Goal: Task Accomplishment & Management: Manage account settings

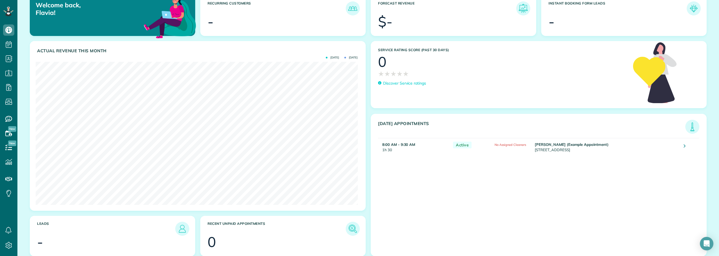
scroll to position [73, 0]
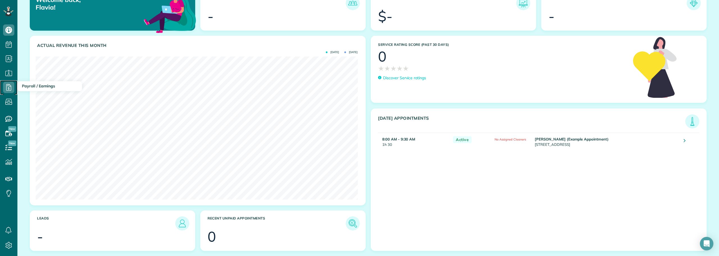
click at [8, 89] on icon at bounding box center [8, 87] width 11 height 11
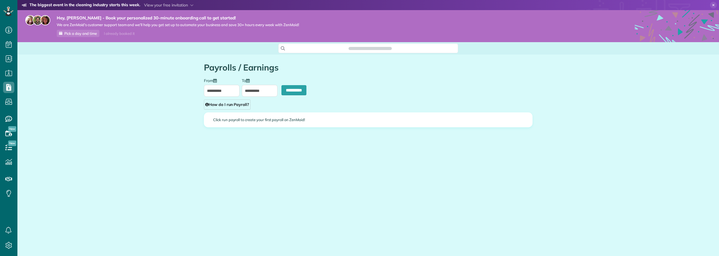
scroll to position [3, 3]
type input "**********"
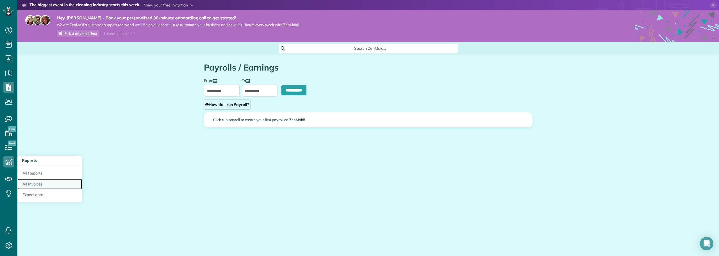
click at [35, 184] on link "All Invoices" at bounding box center [49, 184] width 65 height 11
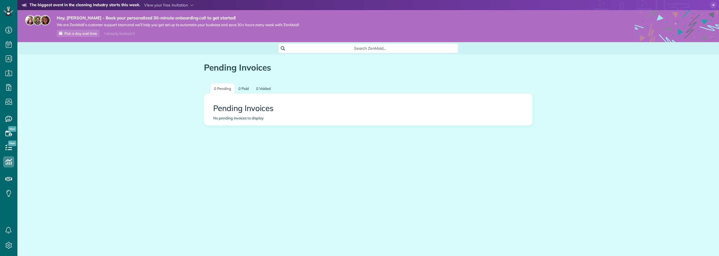
scroll to position [3, 3]
click at [9, 245] on icon at bounding box center [8, 245] width 11 height 11
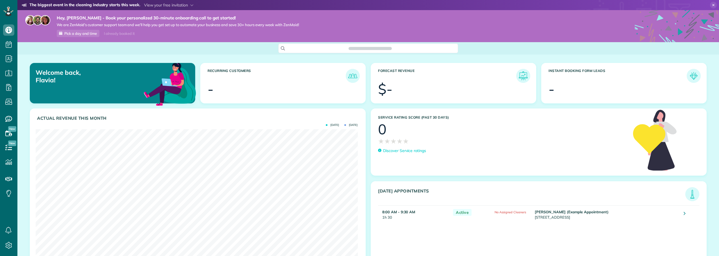
scroll to position [143, 322]
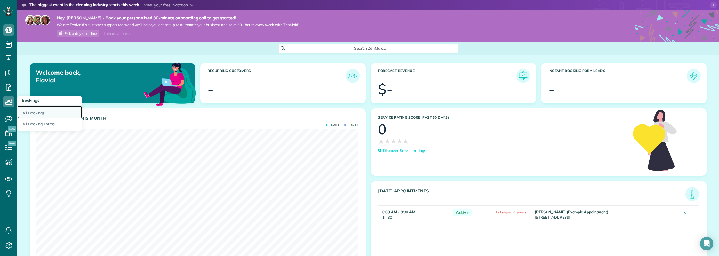
click at [31, 109] on link "All Bookings" at bounding box center [49, 112] width 65 height 13
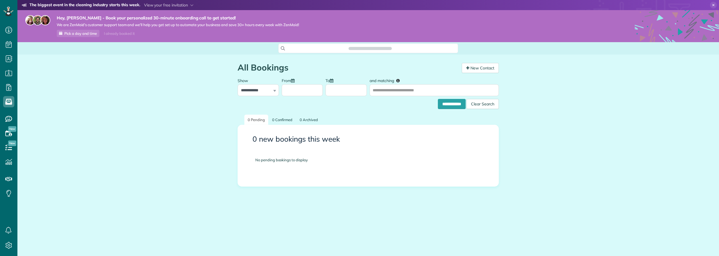
scroll to position [3, 3]
click at [10, 30] on icon at bounding box center [8, 29] width 11 height 11
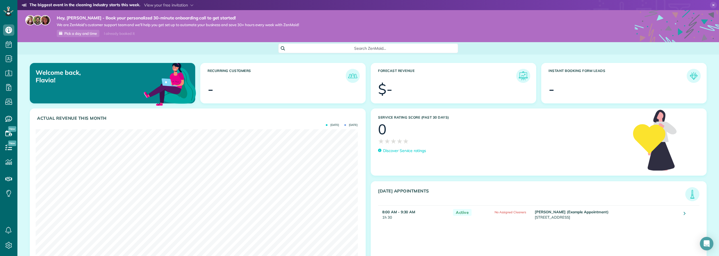
click at [568, 71] on h3 "Instant Booking Form Leads" at bounding box center [617, 76] width 138 height 14
click at [552, 86] on section "-" at bounding box center [623, 89] width 151 height 14
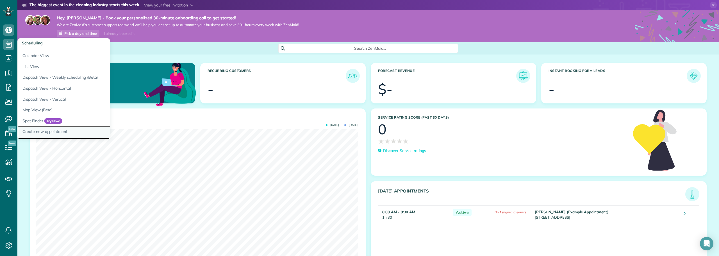
click at [44, 130] on link "Create new appointment" at bounding box center [87, 132] width 140 height 13
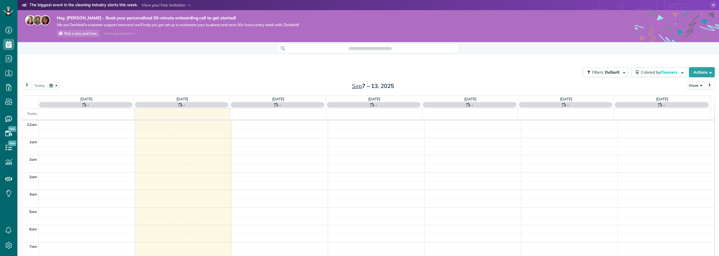
scroll to position [122, 0]
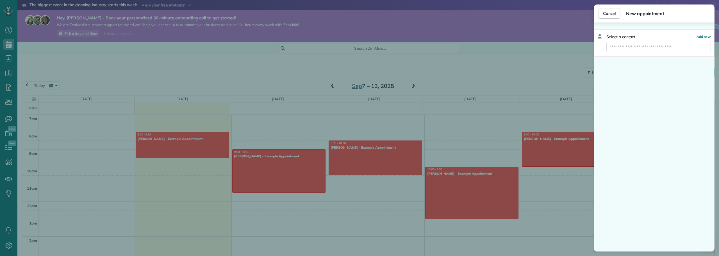
click at [620, 46] on input "text" at bounding box center [658, 47] width 104 height 10
click at [700, 37] on span "Add new" at bounding box center [703, 37] width 14 height 4
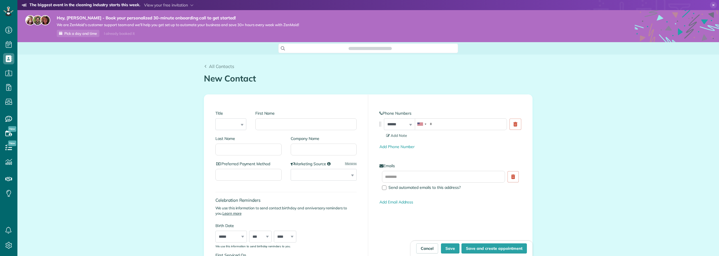
scroll to position [3, 3]
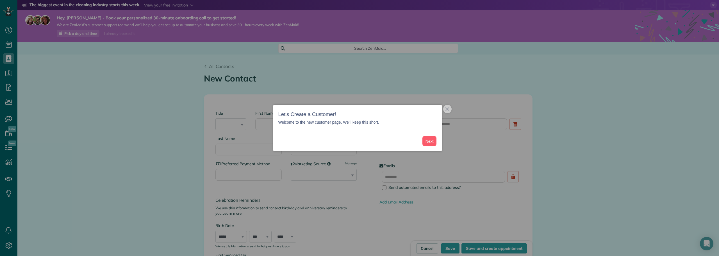
click at [451, 112] on div at bounding box center [359, 128] width 719 height 256
click at [450, 110] on button "close," at bounding box center [447, 109] width 8 height 8
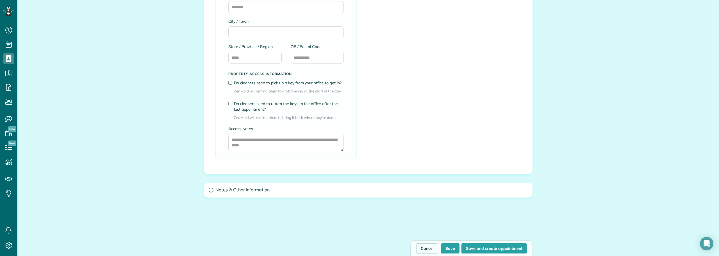
scroll to position [322, 0]
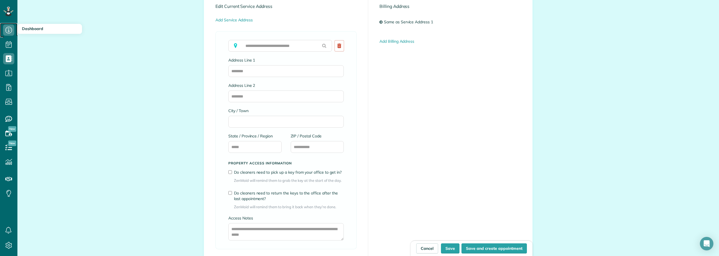
click at [10, 28] on icon at bounding box center [8, 29] width 11 height 11
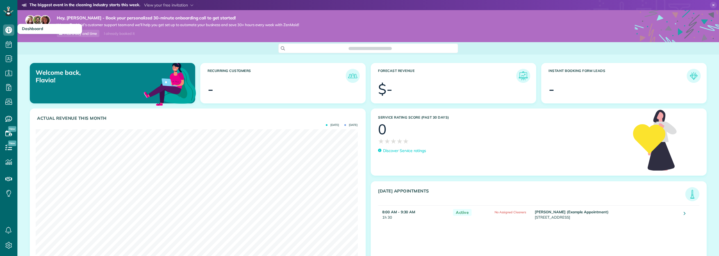
scroll to position [143, 322]
click at [6, 130] on icon at bounding box center [8, 132] width 11 height 11
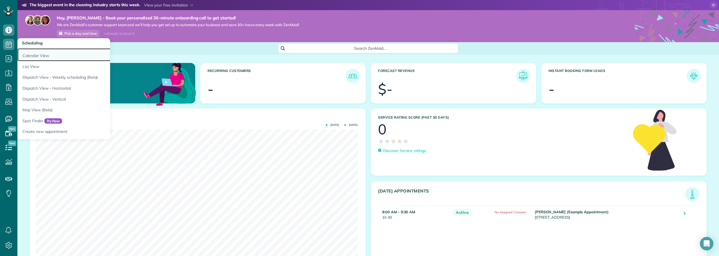
click at [33, 54] on link "Calendar View" at bounding box center [87, 54] width 140 height 13
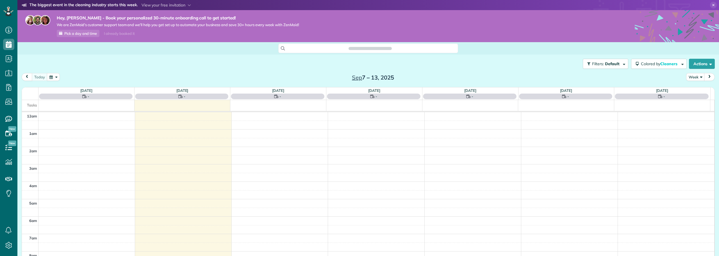
scroll to position [122, 0]
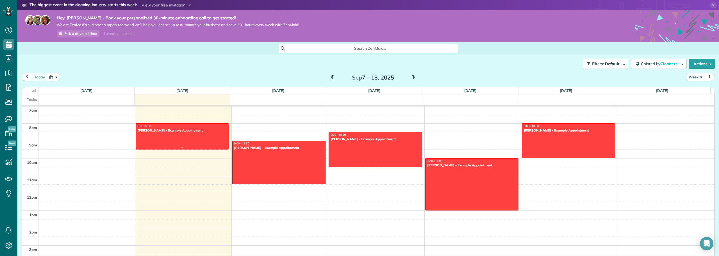
click at [154, 131] on div "[PERSON_NAME] - Example Appointment" at bounding box center [182, 130] width 90 height 4
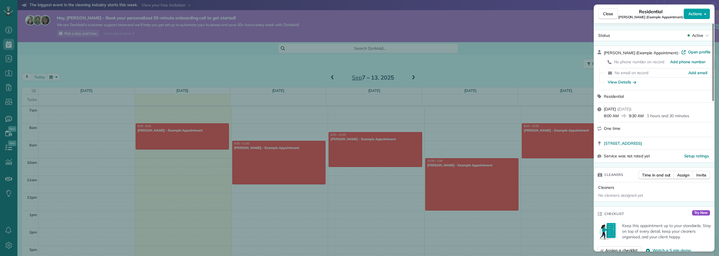
click at [703, 16] on button "Actions" at bounding box center [697, 13] width 26 height 11
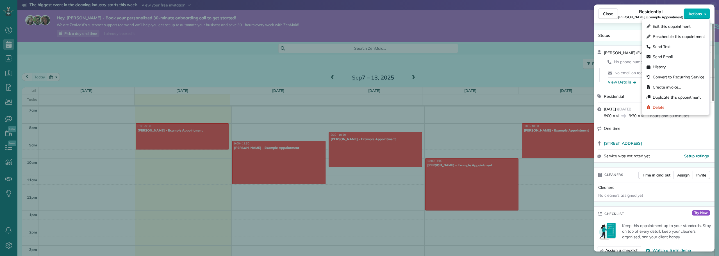
click at [326, 31] on div "Close Residential Debbie Sardone (Example Appointment) Actions Status Active De…" at bounding box center [359, 128] width 719 height 256
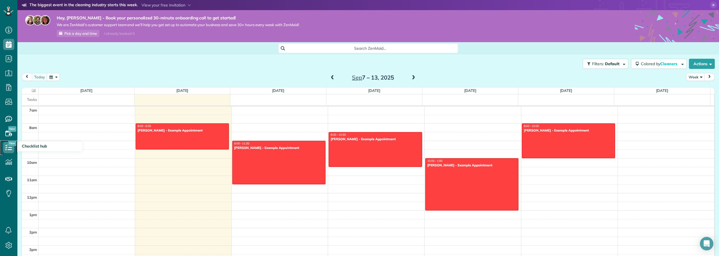
click at [10, 147] on icon at bounding box center [8, 147] width 11 height 11
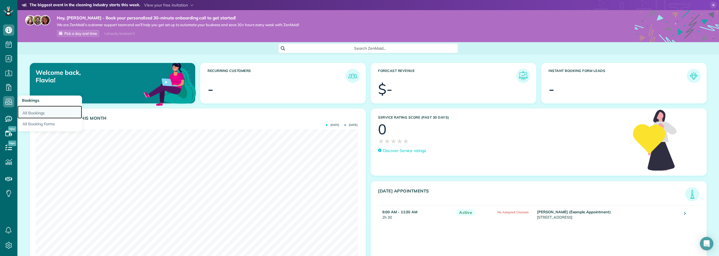
click at [32, 111] on link "All Bookings" at bounding box center [49, 112] width 65 height 13
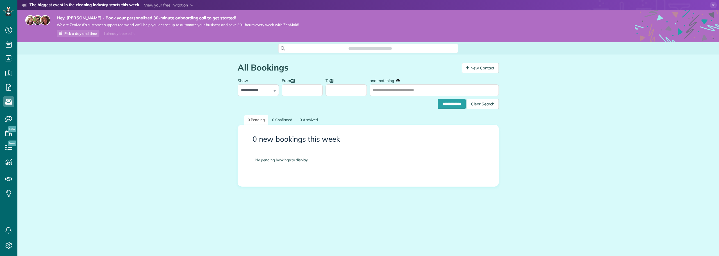
scroll to position [3, 3]
click at [263, 91] on select "**********" at bounding box center [258, 90] width 41 height 12
click at [284, 121] on link "0 Confirmed" at bounding box center [282, 120] width 27 height 10
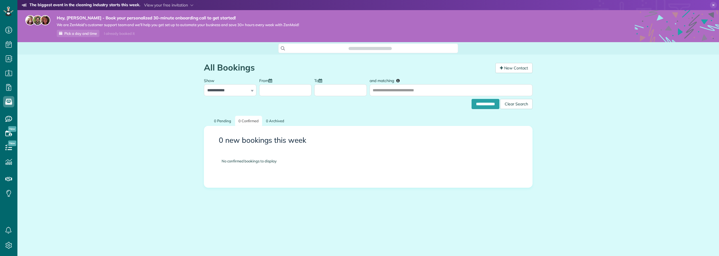
scroll to position [3, 3]
click at [488, 104] on input "**********" at bounding box center [485, 104] width 28 height 10
click at [517, 64] on link "New Contact" at bounding box center [513, 68] width 37 height 10
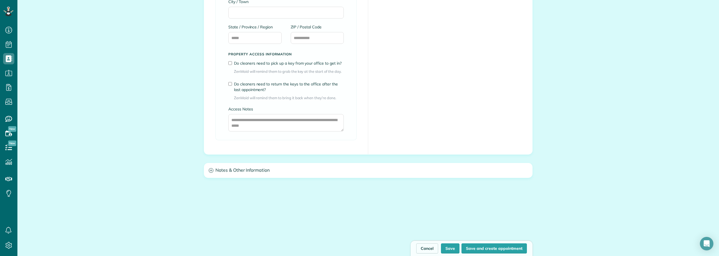
scroll to position [421, 0]
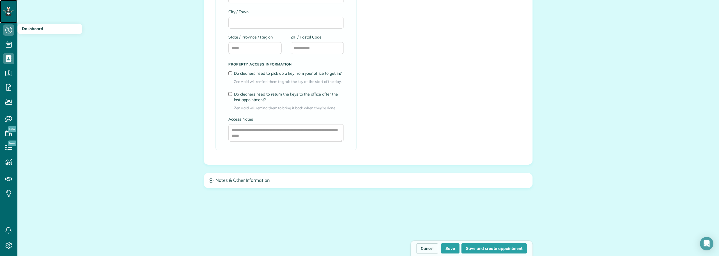
click at [9, 13] on icon at bounding box center [9, 11] width 4 height 4
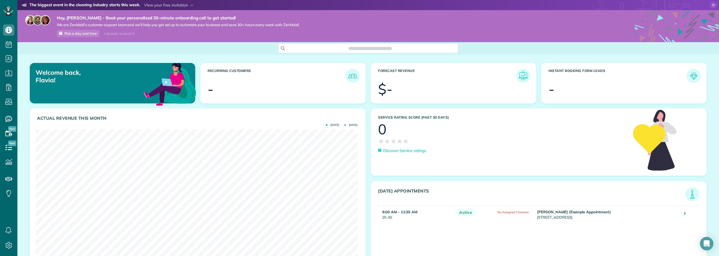
scroll to position [143, 322]
click at [36, 172] on link "All Reports" at bounding box center [49, 172] width 65 height 13
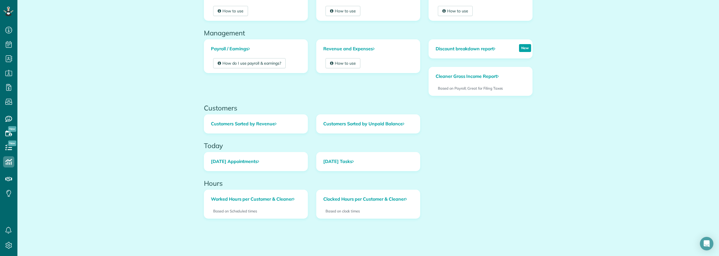
scroll to position [173, 0]
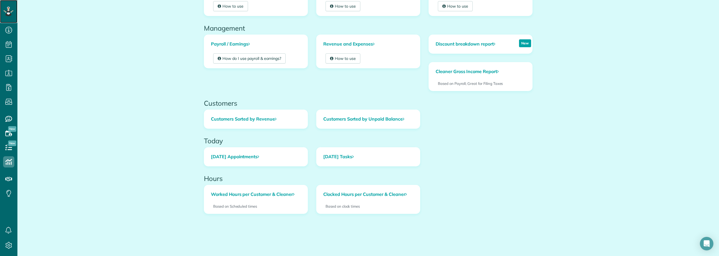
click at [11, 12] on rect at bounding box center [10, 12] width 1 height 1
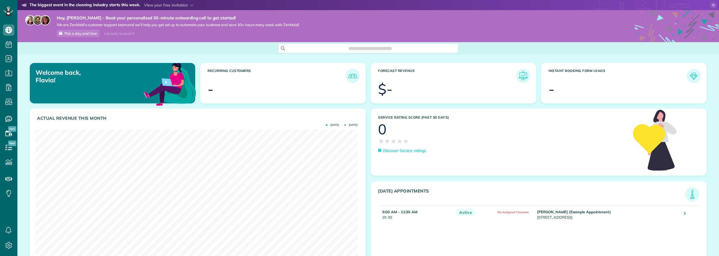
scroll to position [143, 322]
click at [150, 4] on span at bounding box center [168, 5] width 49 height 5
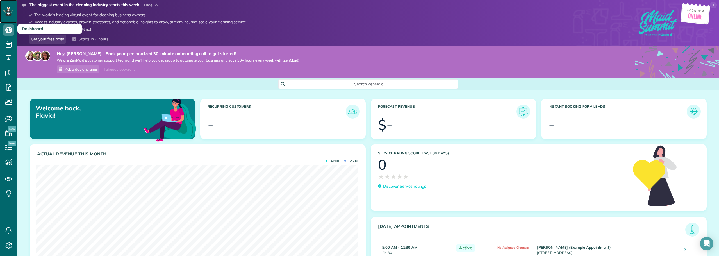
click at [2, 12] on div at bounding box center [8, 11] width 17 height 23
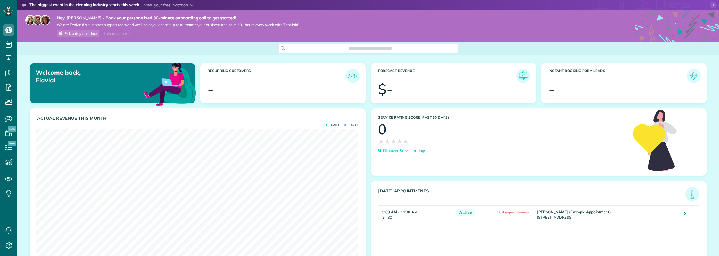
scroll to position [143, 322]
click at [8, 44] on icon at bounding box center [8, 44] width 11 height 11
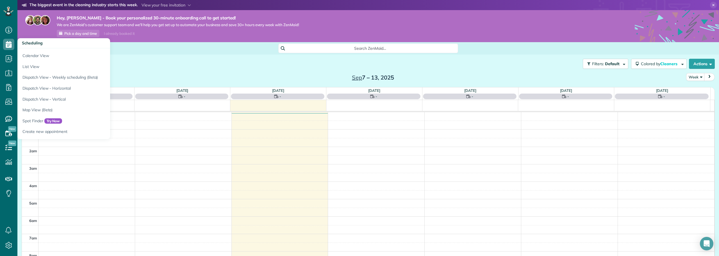
scroll to position [122, 0]
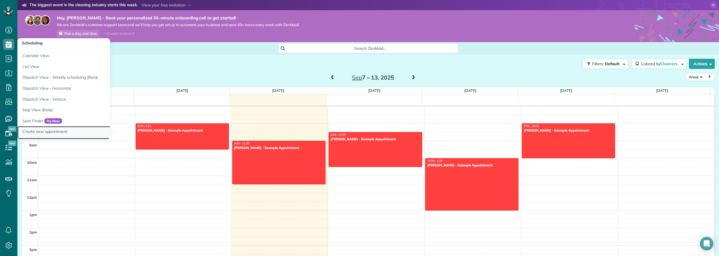
click at [50, 131] on link "Create new appointment" at bounding box center [87, 132] width 140 height 13
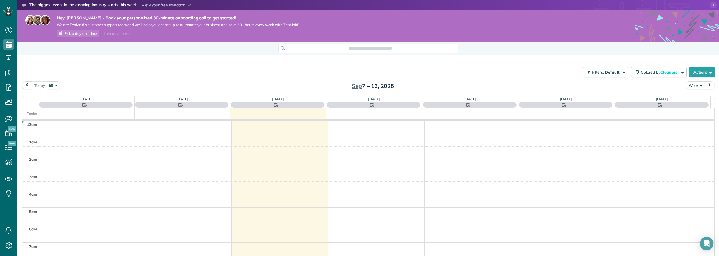
scroll to position [122, 0]
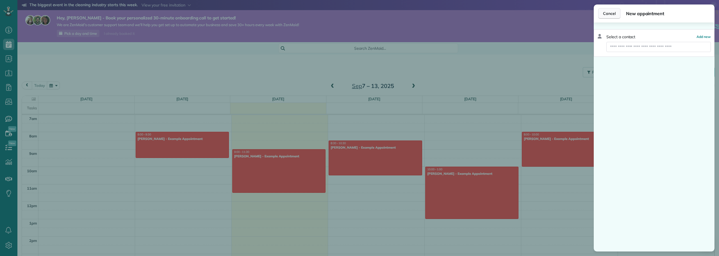
click at [611, 13] on span "Cancel" at bounding box center [609, 14] width 13 height 6
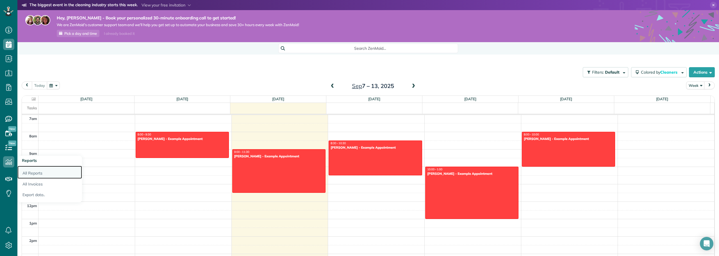
click at [31, 170] on link "All Reports" at bounding box center [49, 172] width 65 height 13
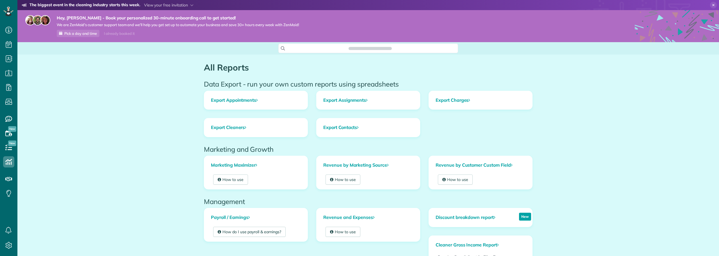
scroll to position [3, 3]
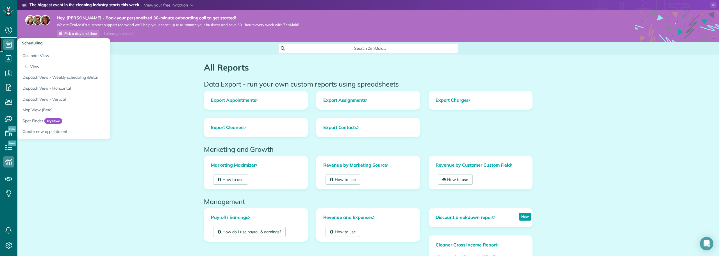
click at [8, 44] on icon at bounding box center [8, 44] width 11 height 11
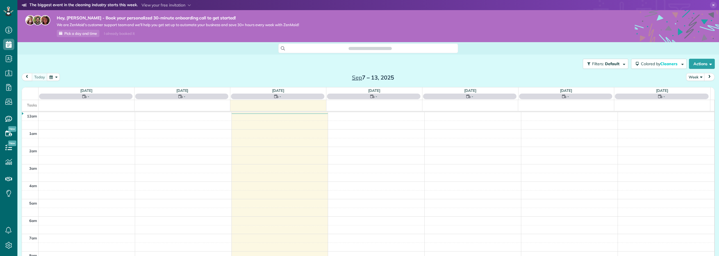
scroll to position [122, 0]
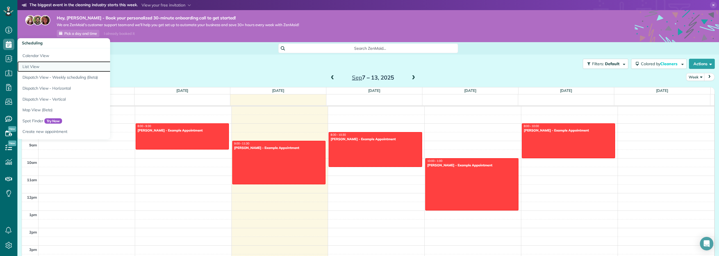
click at [29, 65] on link "List View" at bounding box center [87, 66] width 140 height 11
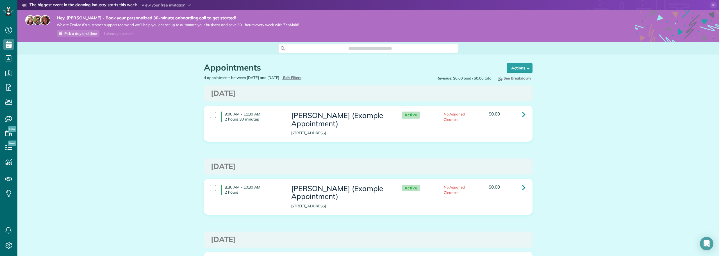
scroll to position [3, 3]
click at [523, 189] on link at bounding box center [523, 187] width 11 height 11
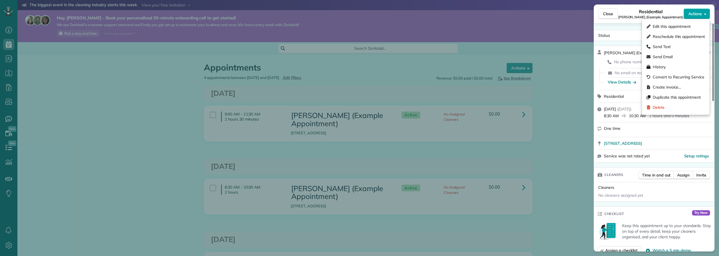
click at [693, 14] on span "Actions" at bounding box center [694, 14] width 13 height 6
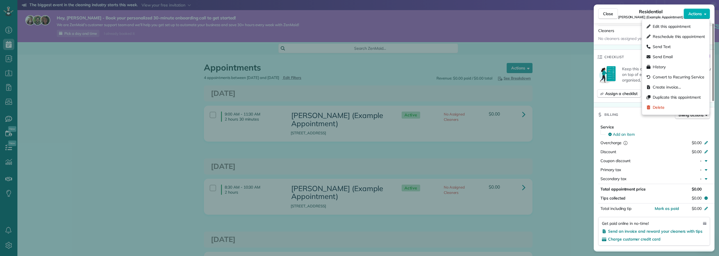
scroll to position [140, 0]
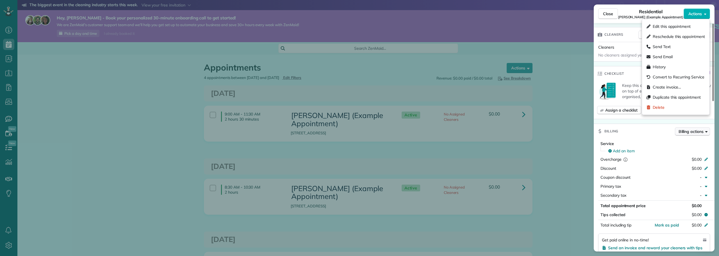
click at [694, 134] on button "Billing actions" at bounding box center [692, 131] width 35 height 8
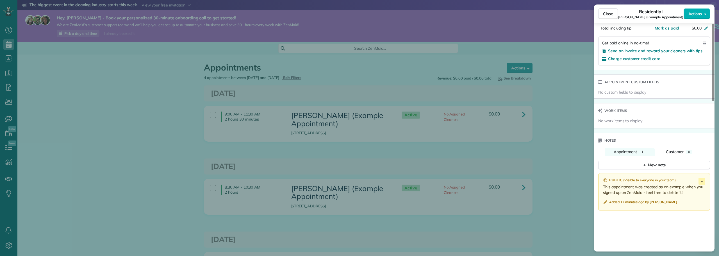
scroll to position [440, 0]
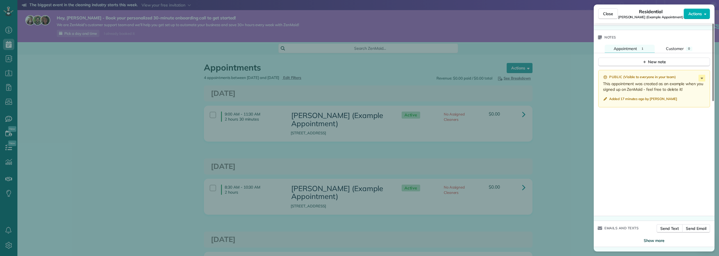
click at [654, 240] on span "Show more" at bounding box center [654, 241] width 21 height 6
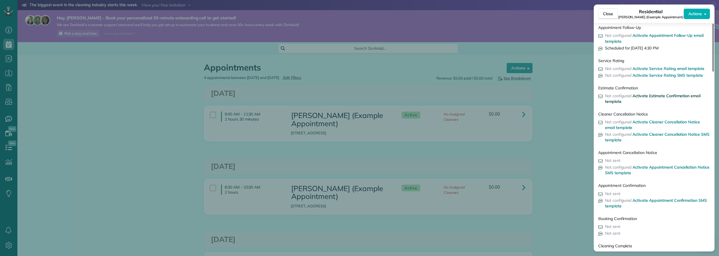
scroll to position [756, 0]
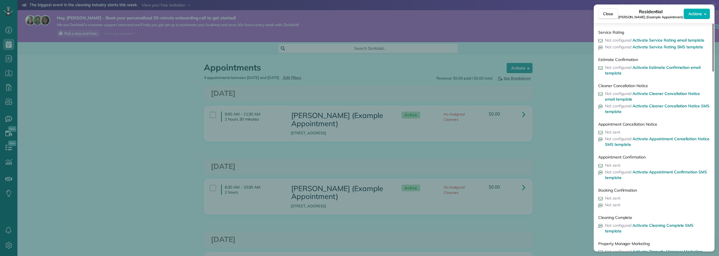
click at [132, 85] on div "Close Residential Sharon Tinberg (Example Appointment) Actions Status Active Sh…" at bounding box center [359, 128] width 719 height 256
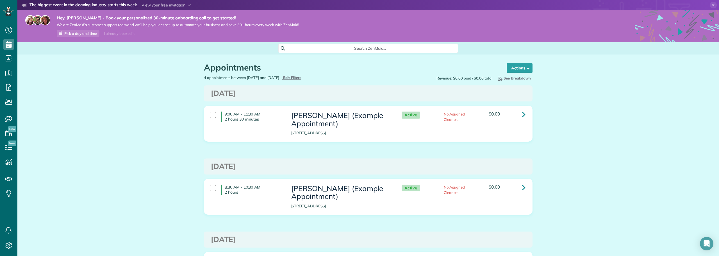
click at [710, 4] on icon at bounding box center [713, 5] width 7 height 7
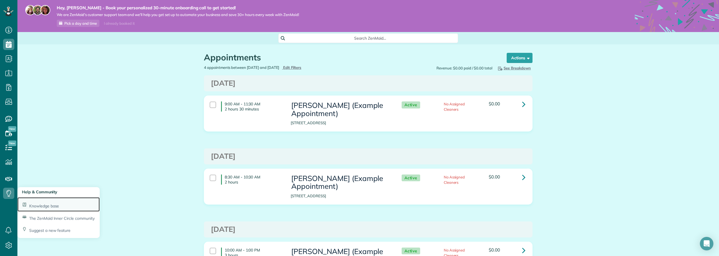
click at [38, 205] on span "Knowledge base" at bounding box center [44, 205] width 30 height 5
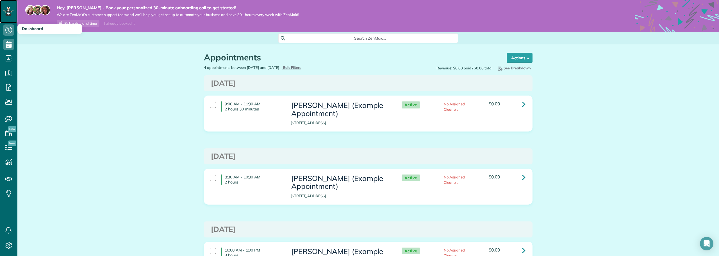
click at [9, 11] on icon at bounding box center [8, 11] width 3 height 2
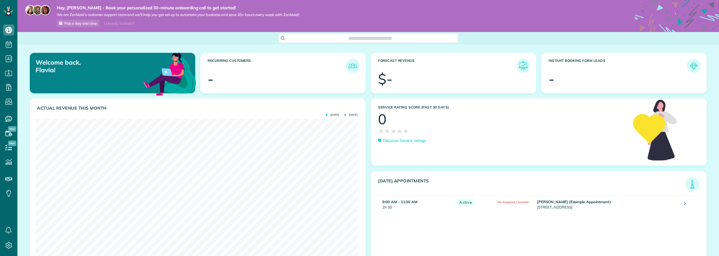
scroll to position [143, 322]
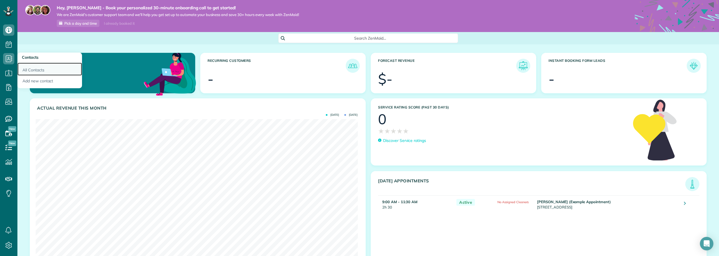
click at [33, 69] on link "All Contacts" at bounding box center [49, 69] width 65 height 13
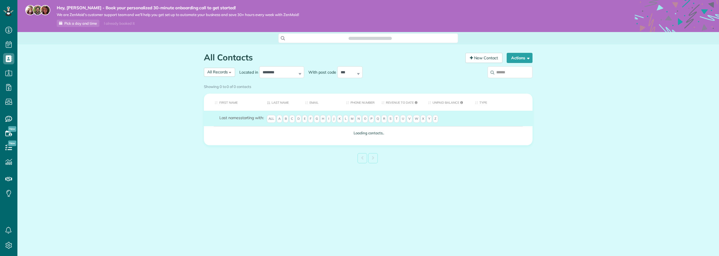
scroll to position [3, 3]
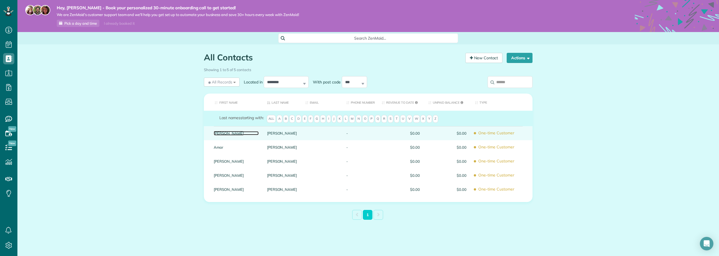
click at [219, 133] on link "[PERSON_NAME]" at bounding box center [236, 133] width 45 height 4
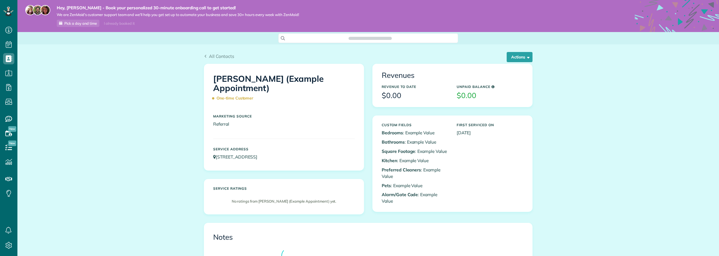
scroll to position [3, 3]
click at [510, 54] on button "Actions" at bounding box center [520, 57] width 26 height 10
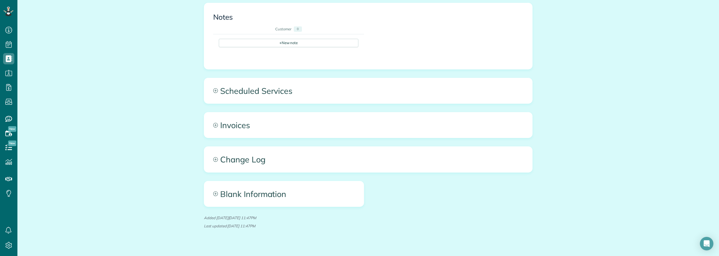
scroll to position [225, 0]
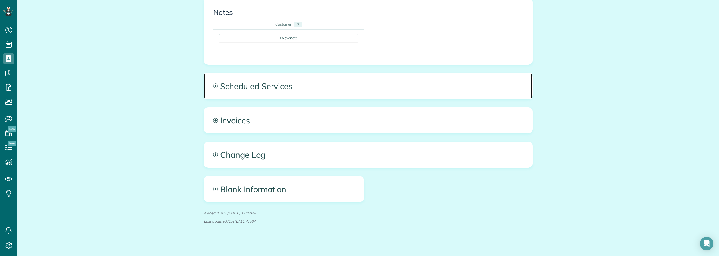
click at [253, 86] on span "Scheduled Services" at bounding box center [368, 85] width 328 height 25
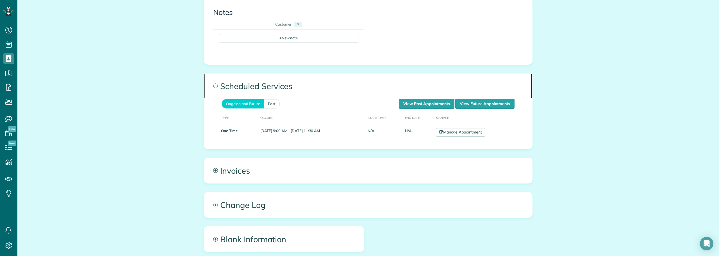
click at [266, 87] on span "Scheduled Services" at bounding box center [368, 85] width 328 height 25
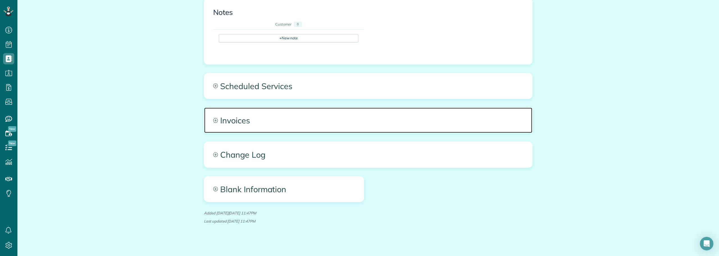
click at [237, 117] on span "Invoices" at bounding box center [368, 120] width 328 height 25
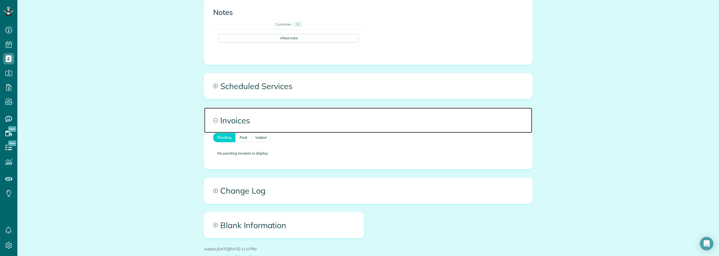
click at [237, 117] on span "Invoices" at bounding box center [368, 120] width 328 height 25
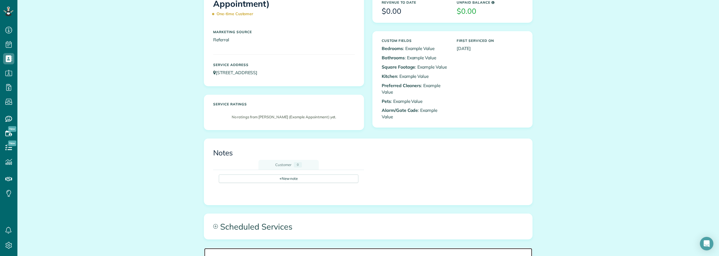
scroll to position [0, 0]
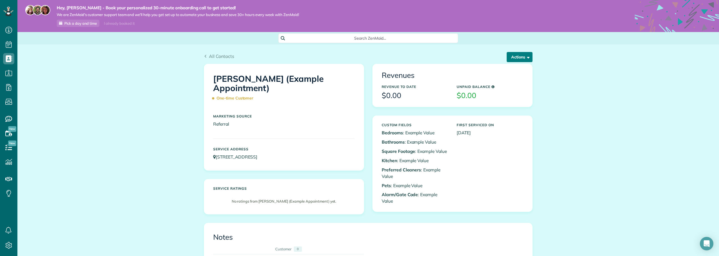
click at [513, 60] on button "Actions" at bounding box center [520, 57] width 26 height 10
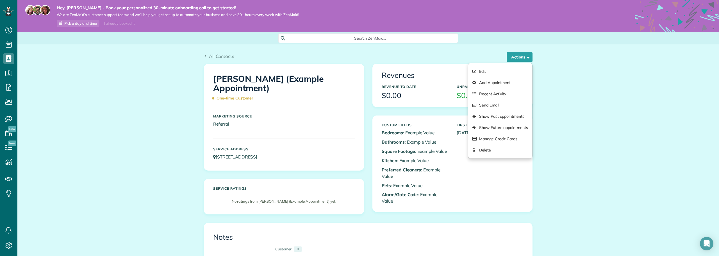
click at [336, 62] on div "All Contacts Actions Edit Add Appointment Recent Activity Send Email Show Past …" at bounding box center [368, 58] width 329 height 11
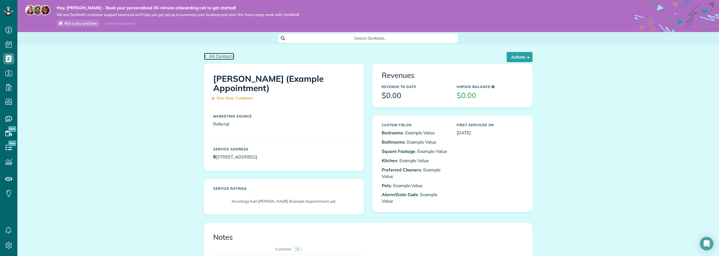
click at [214, 56] on span "All Contacts" at bounding box center [221, 56] width 25 height 6
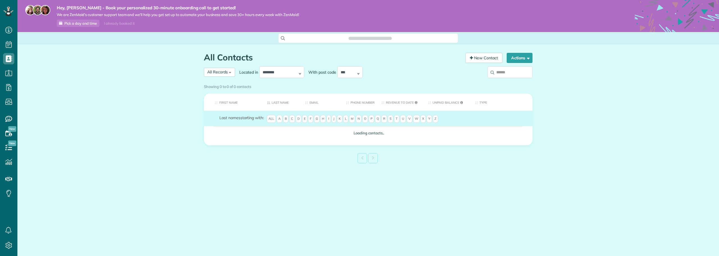
scroll to position [3, 3]
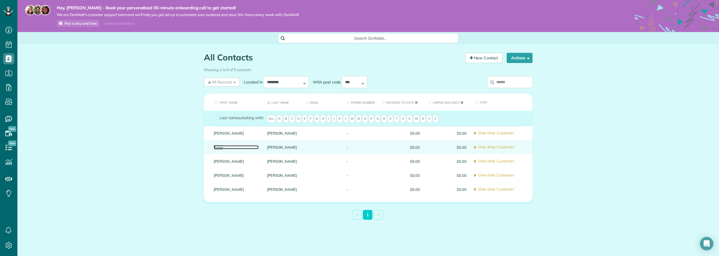
click at [217, 147] on link "Amar" at bounding box center [236, 147] width 45 height 4
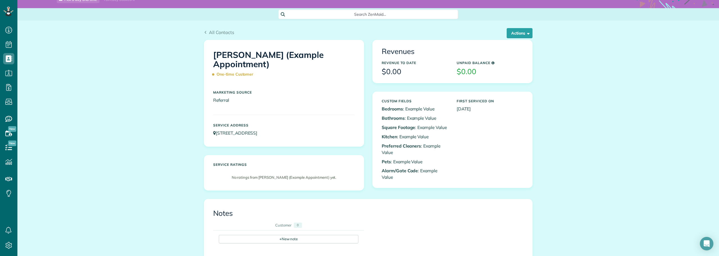
scroll to position [84, 0]
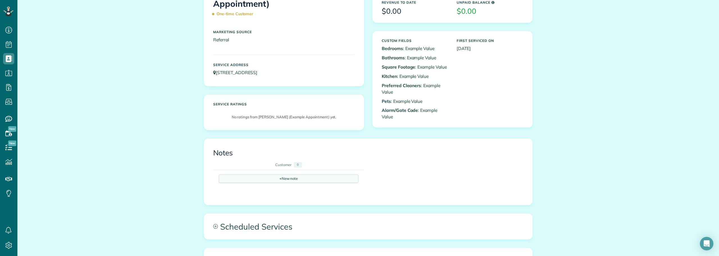
click at [281, 179] on div "+ New note" at bounding box center [289, 178] width 140 height 8
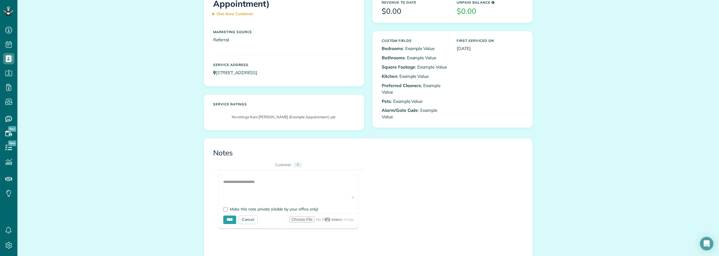
drag, startPoint x: 250, startPoint y: 218, endPoint x: 262, endPoint y: 214, distance: 12.5
click at [252, 218] on div "Cancel" at bounding box center [247, 219] width 19 height 8
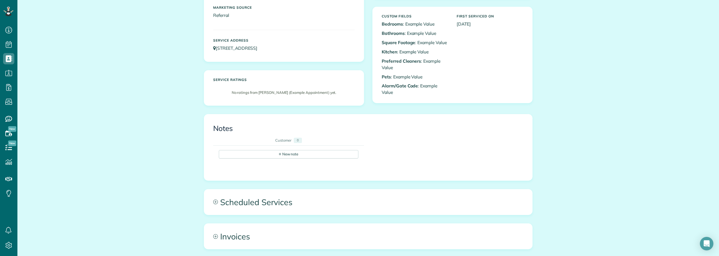
scroll to position [168, 0]
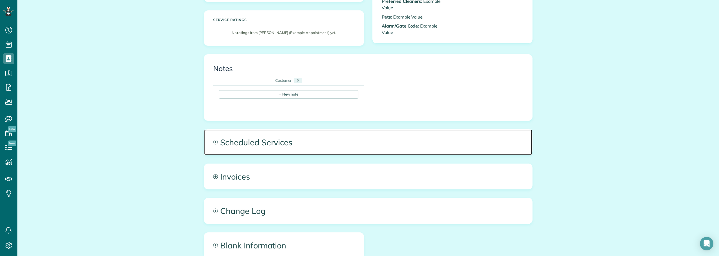
click at [284, 147] on span "Scheduled Services" at bounding box center [368, 141] width 328 height 25
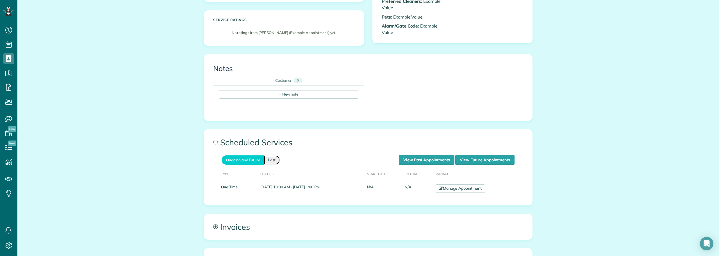
click at [268, 159] on link "Past" at bounding box center [272, 159] width 16 height 9
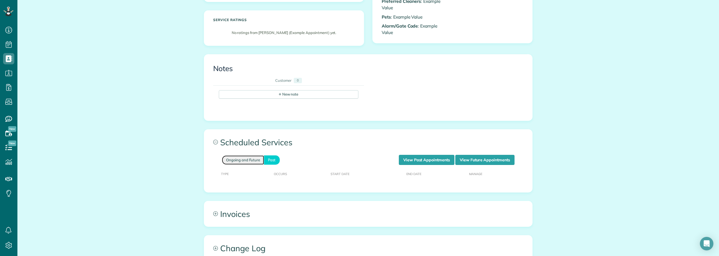
click at [248, 160] on link "Ongoing and Future" at bounding box center [243, 159] width 42 height 9
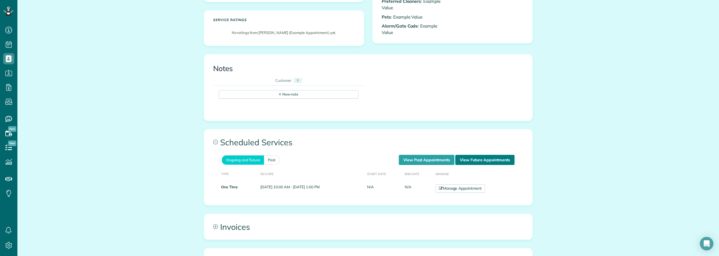
click at [470, 161] on link "View Future Appointments" at bounding box center [484, 160] width 59 height 10
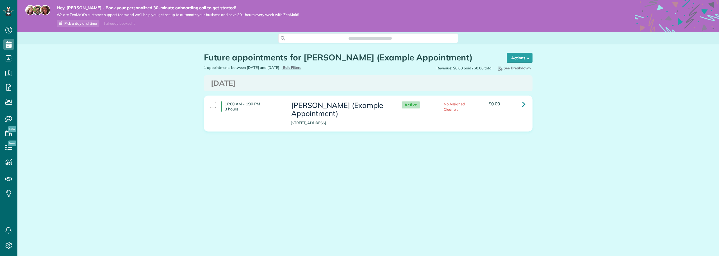
scroll to position [3, 3]
click at [521, 104] on link at bounding box center [523, 104] width 11 height 11
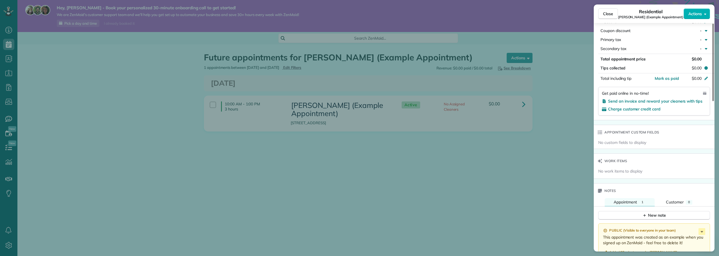
scroll to position [272, 0]
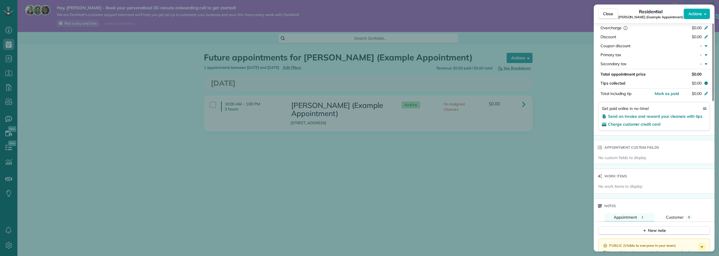
click at [125, 119] on div "Close Residential [PERSON_NAME] (Example Appointment) Actions Status Active [PE…" at bounding box center [359, 128] width 719 height 256
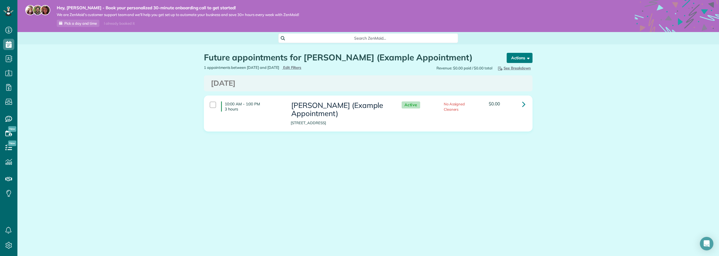
click at [520, 59] on button "Actions" at bounding box center [520, 58] width 26 height 10
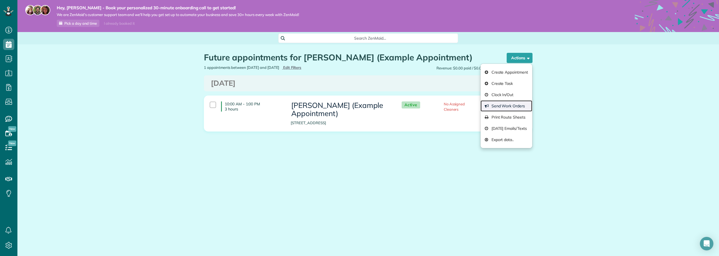
click at [513, 104] on link "Send Work Orders" at bounding box center [506, 105] width 52 height 11
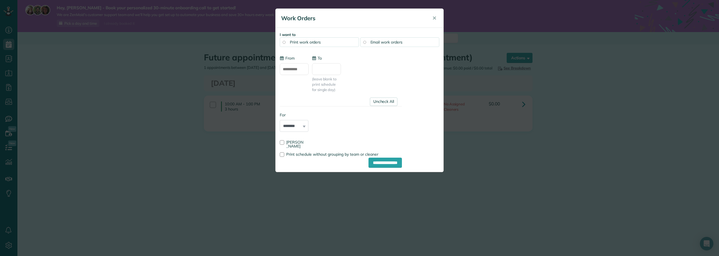
type input "**********"
click at [435, 20] on span "✕" at bounding box center [434, 18] width 4 height 6
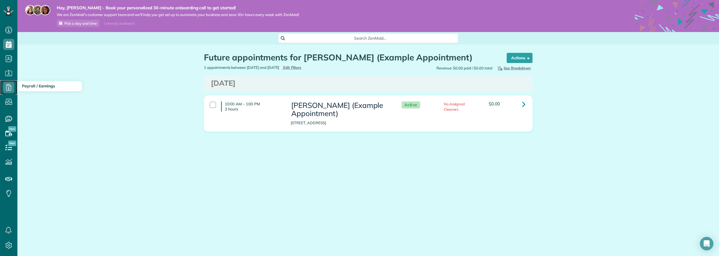
click at [7, 87] on icon at bounding box center [8, 87] width 11 height 11
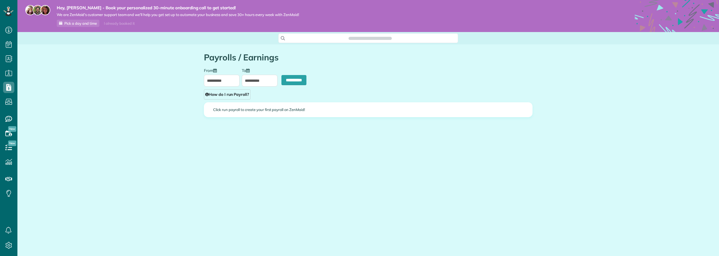
scroll to position [3, 3]
type input "**********"
click at [237, 112] on div "Click run payroll to create your first payroll on ZenMaid!" at bounding box center [368, 109] width 328 height 14
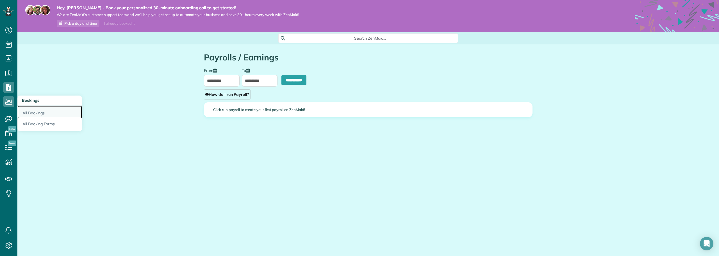
click at [31, 111] on link "All Bookings" at bounding box center [49, 112] width 65 height 13
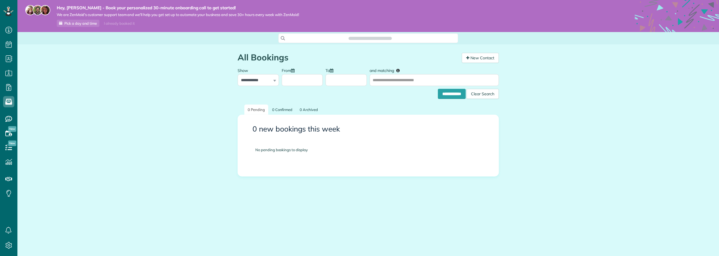
scroll to position [3, 3]
click at [5, 16] on div at bounding box center [8, 11] width 17 height 23
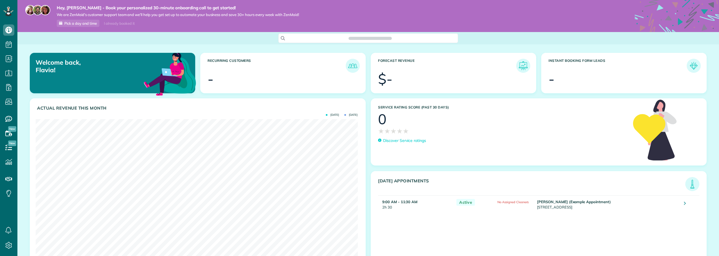
scroll to position [143, 322]
click at [82, 21] on span "Pick a day and time" at bounding box center [80, 23] width 33 height 4
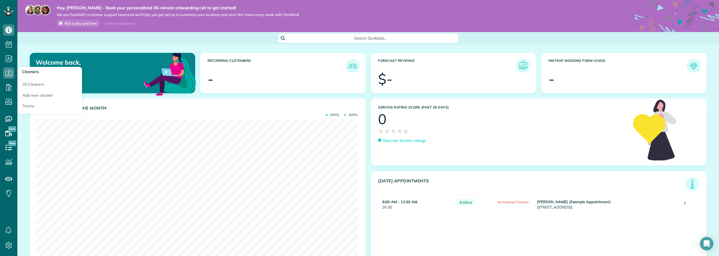
click at [26, 68] on h3 "Cleaners" at bounding box center [49, 72] width 65 height 10
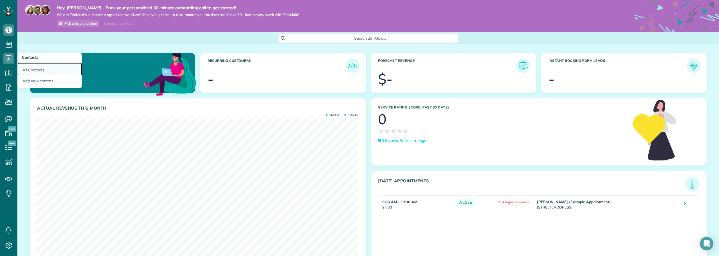
click at [26, 68] on link "All Contacts" at bounding box center [49, 69] width 65 height 13
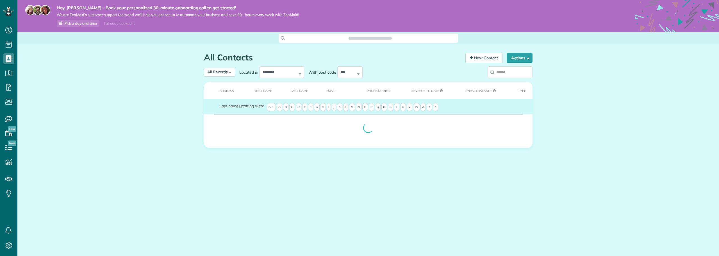
scroll to position [3, 3]
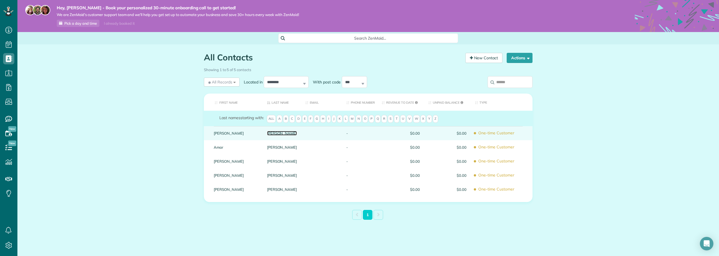
click at [275, 133] on link "Arellano" at bounding box center [282, 133] width 30 height 4
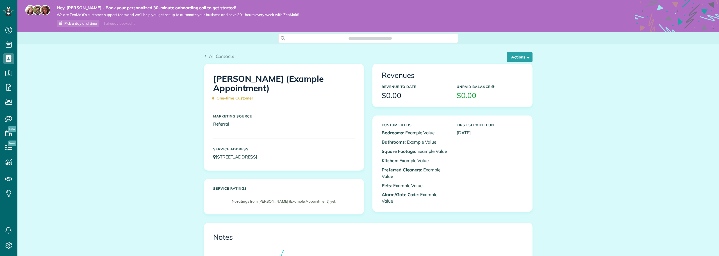
scroll to position [256, 17]
click at [519, 58] on button "Actions" at bounding box center [520, 57] width 26 height 10
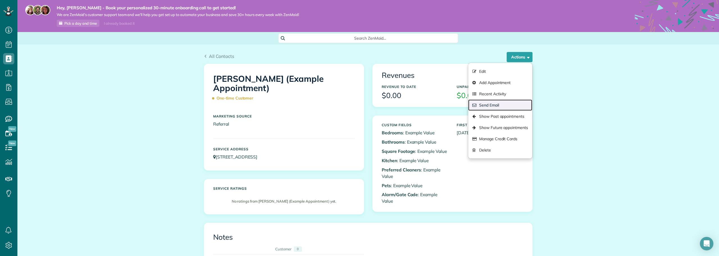
click at [487, 105] on link "Send Email" at bounding box center [500, 104] width 64 height 11
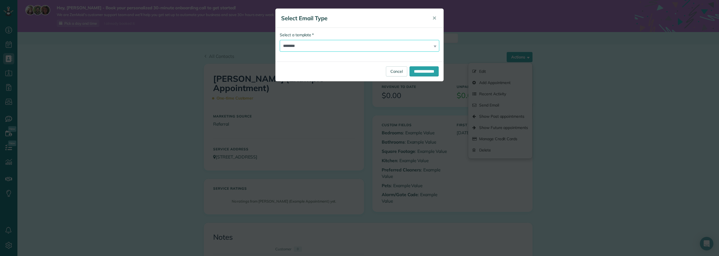
click at [351, 47] on select "**********" at bounding box center [360, 46] width 160 height 12
click at [280, 40] on select "**********" at bounding box center [360, 46] width 160 height 12
click at [419, 72] on input "**********" at bounding box center [423, 71] width 29 height 10
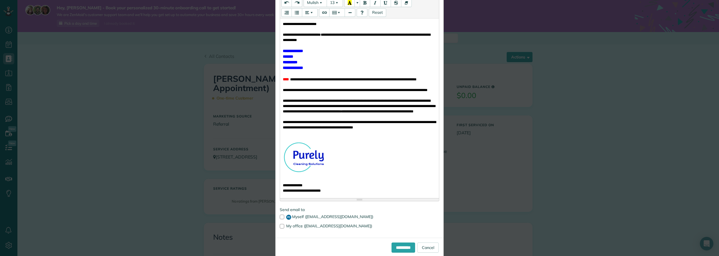
scroll to position [135, 0]
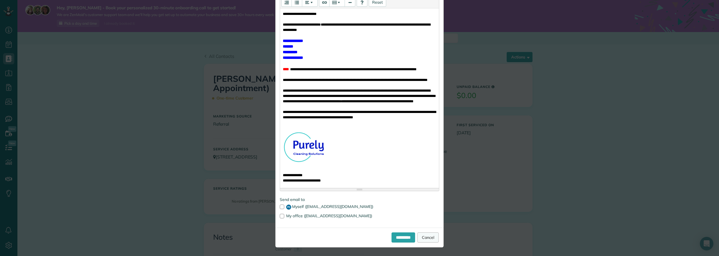
click at [429, 237] on link "Cancel" at bounding box center [427, 237] width 21 height 10
